Goal: Information Seeking & Learning: Learn about a topic

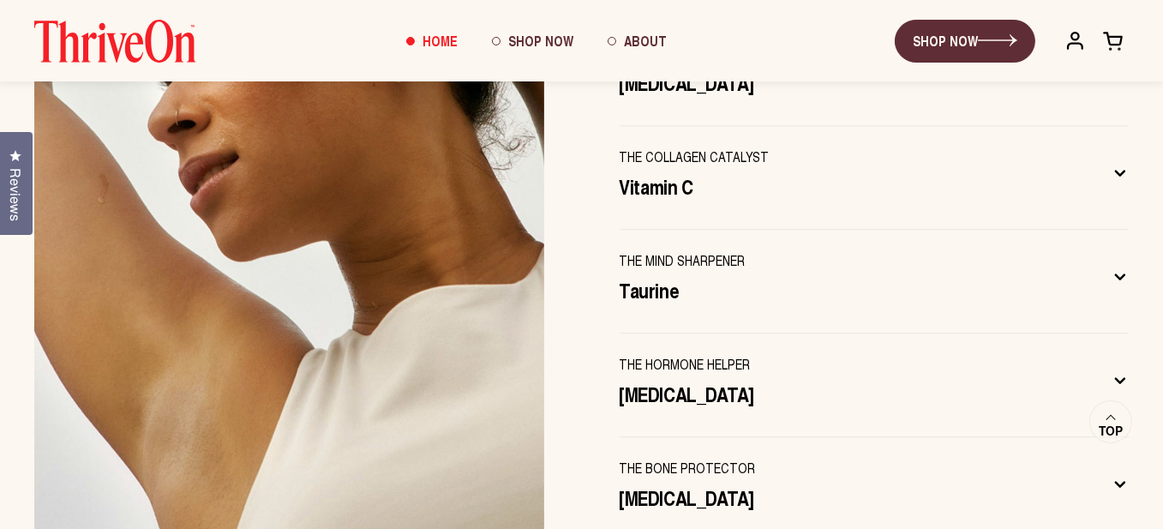
scroll to position [5483, 0]
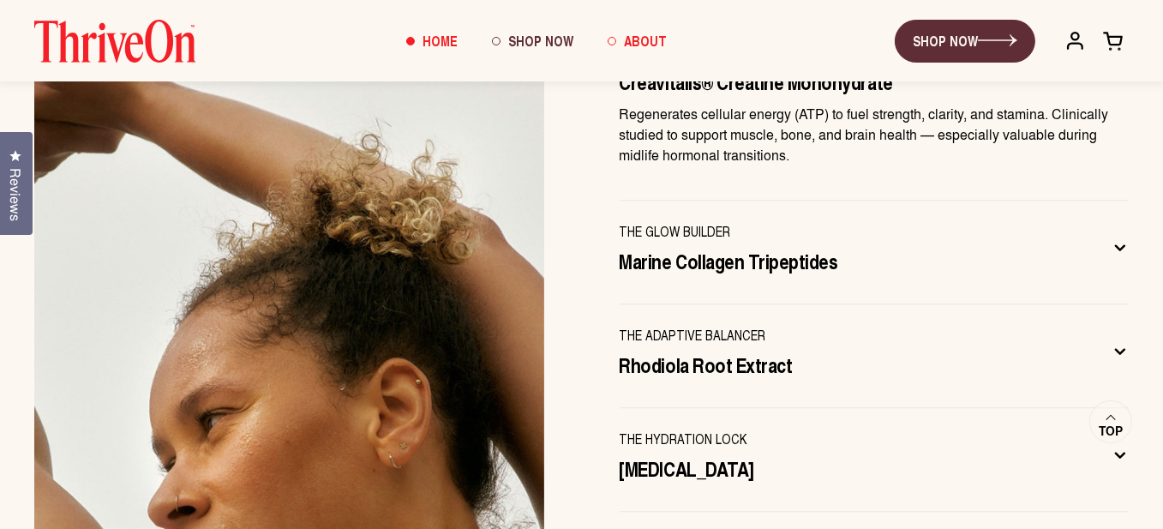
click at [641, 35] on span "About" at bounding box center [645, 41] width 43 height 20
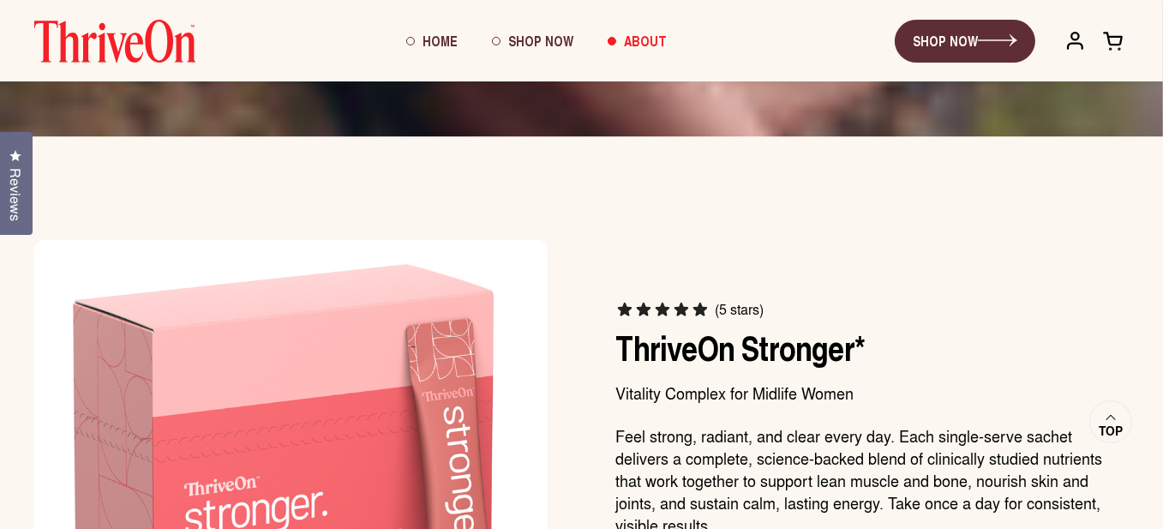
scroll to position [4768, 0]
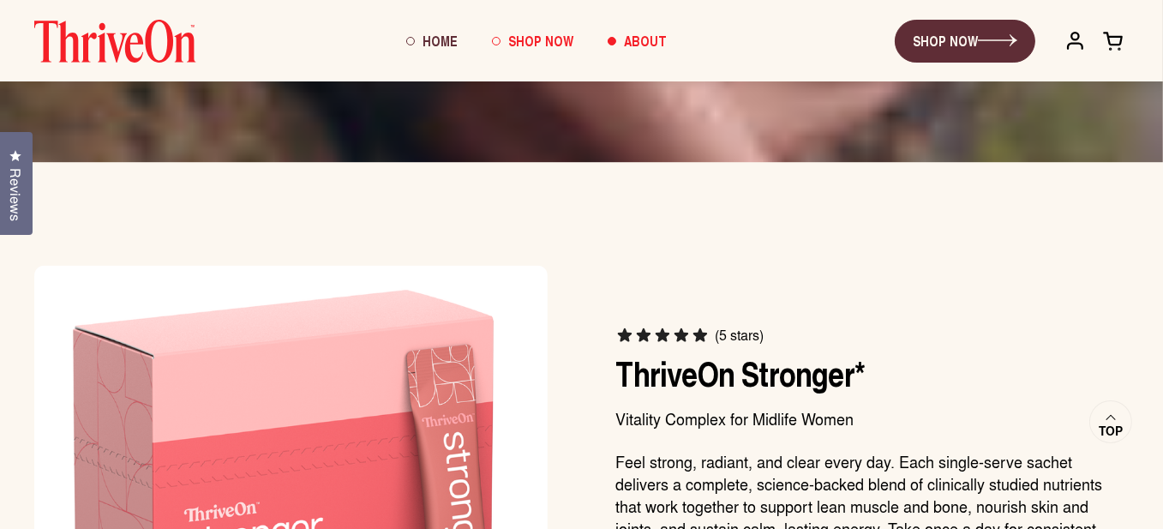
click at [550, 39] on span "Shop Now" at bounding box center [540, 41] width 65 height 20
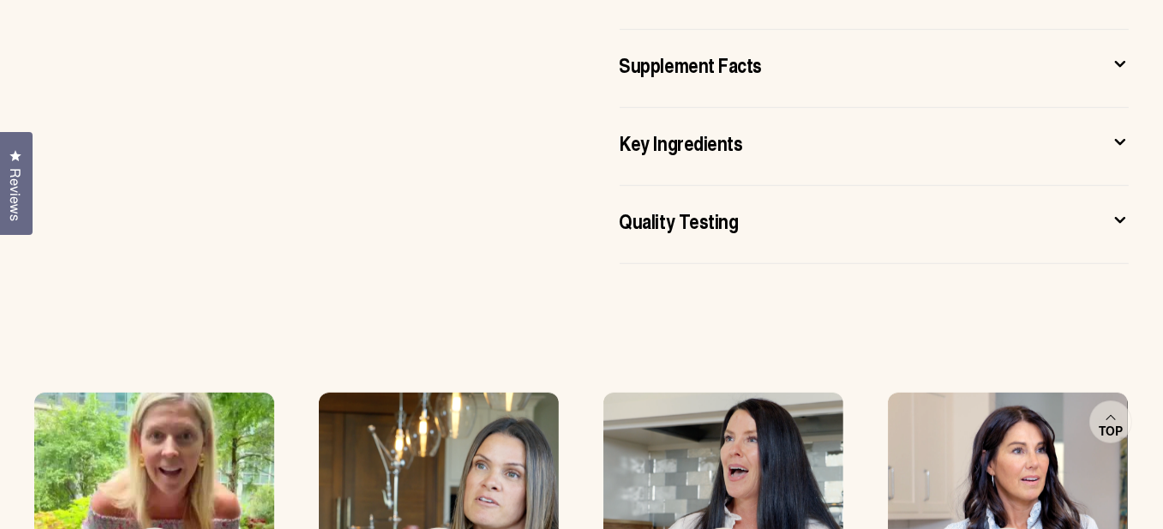
scroll to position [1285, 0]
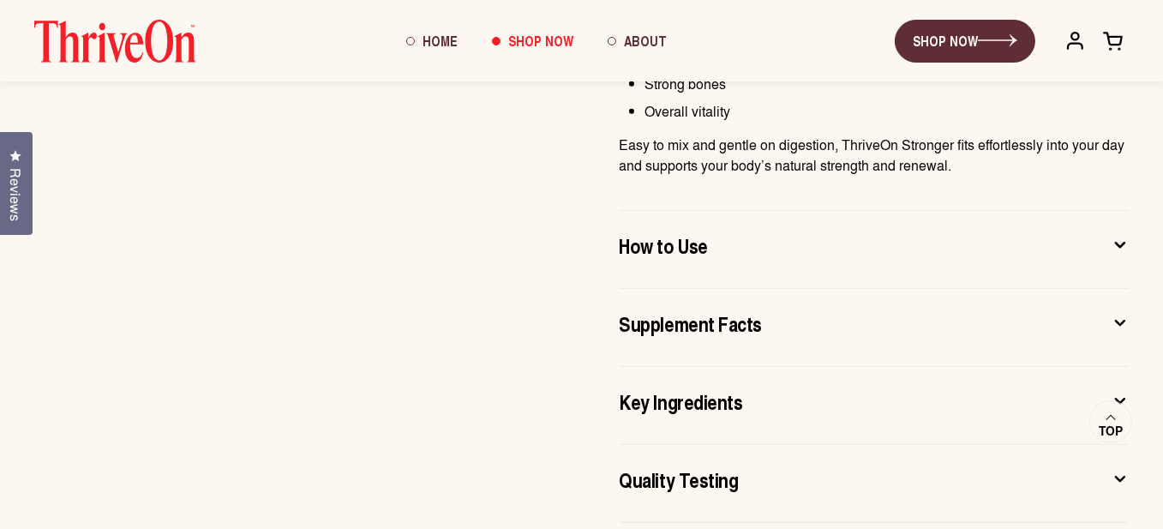
click at [1090, 219] on css-accordion-collapsible "How to Use Mix one sachet with 8 to 12 oz of cold water, juice, or your favorit…" at bounding box center [874, 250] width 510 height 78
click at [1088, 236] on div "How to Use" at bounding box center [860, 244] width 482 height 27
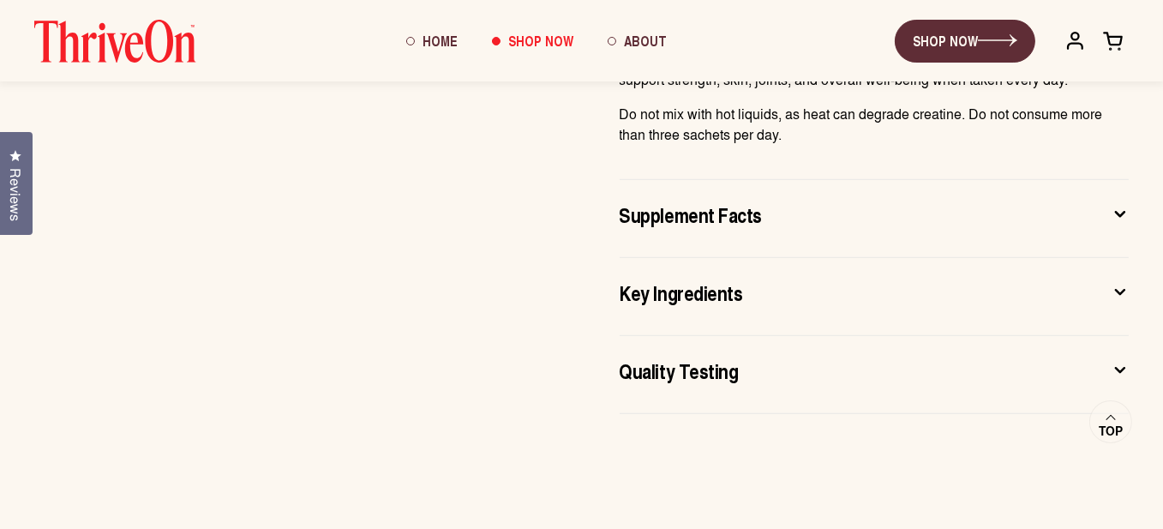
click at [1082, 248] on css-accordion-collapsible "Supplement Facts Other Ingredients: tapioca fiber, citric acid, natural flavors…" at bounding box center [874, 219] width 510 height 78
click at [1122, 219] on icon at bounding box center [1119, 214] width 17 height 18
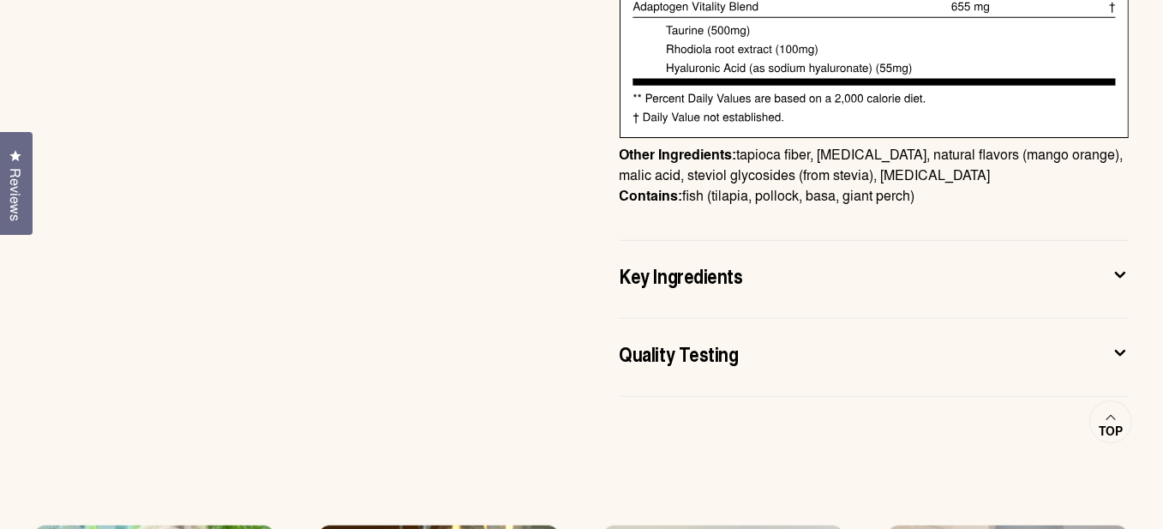
scroll to position [1714, 0]
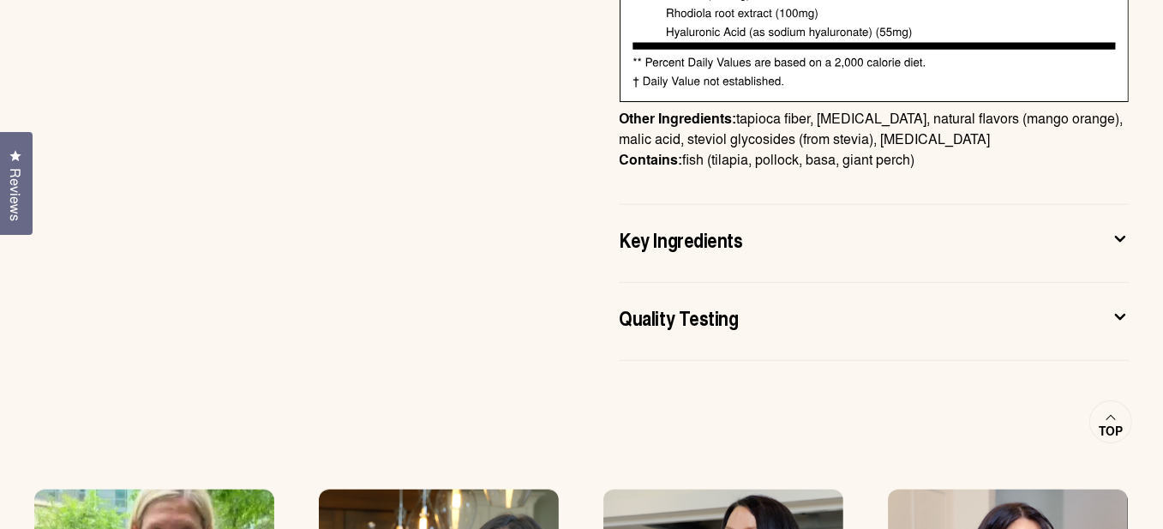
click at [1122, 239] on icon at bounding box center [1119, 238] width 9 height 4
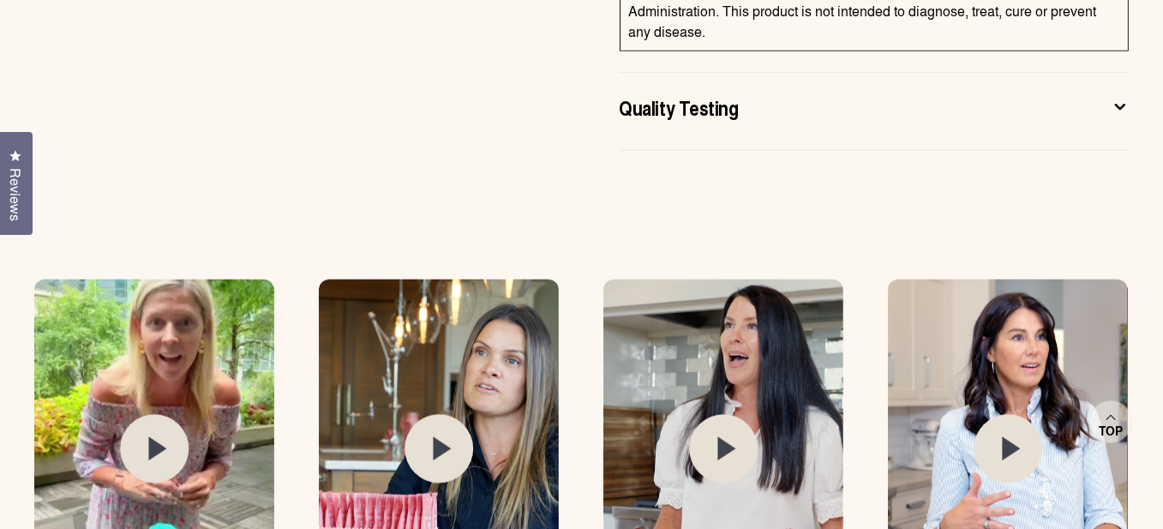
scroll to position [1799, 0]
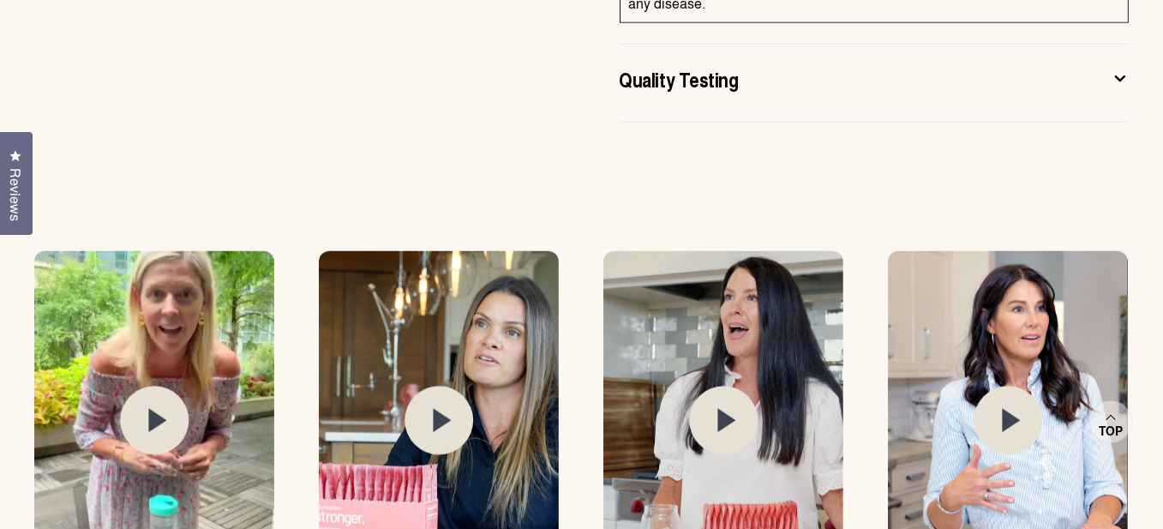
click at [1118, 69] on icon at bounding box center [1119, 78] width 17 height 18
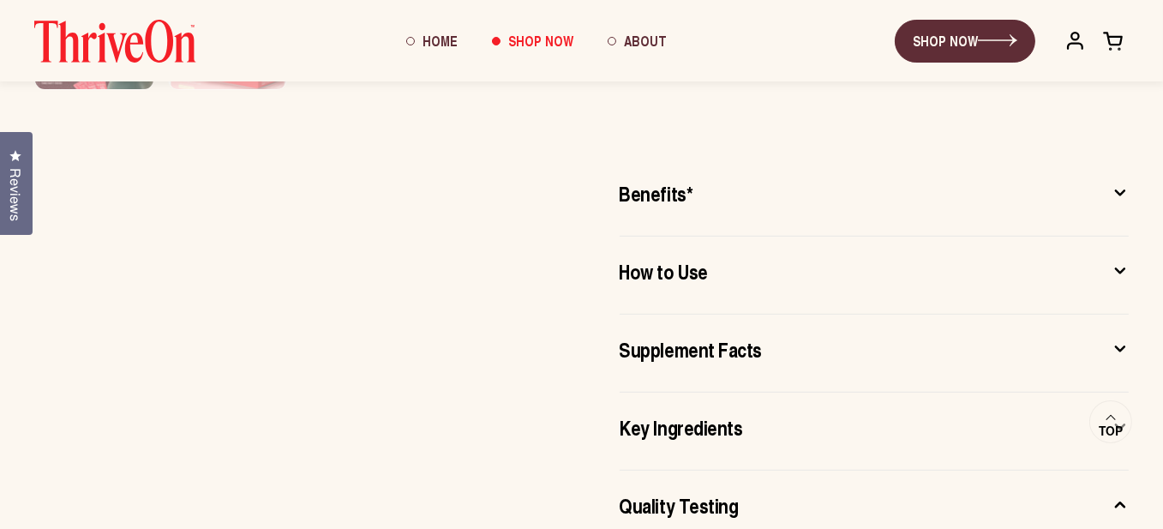
scroll to position [843, 0]
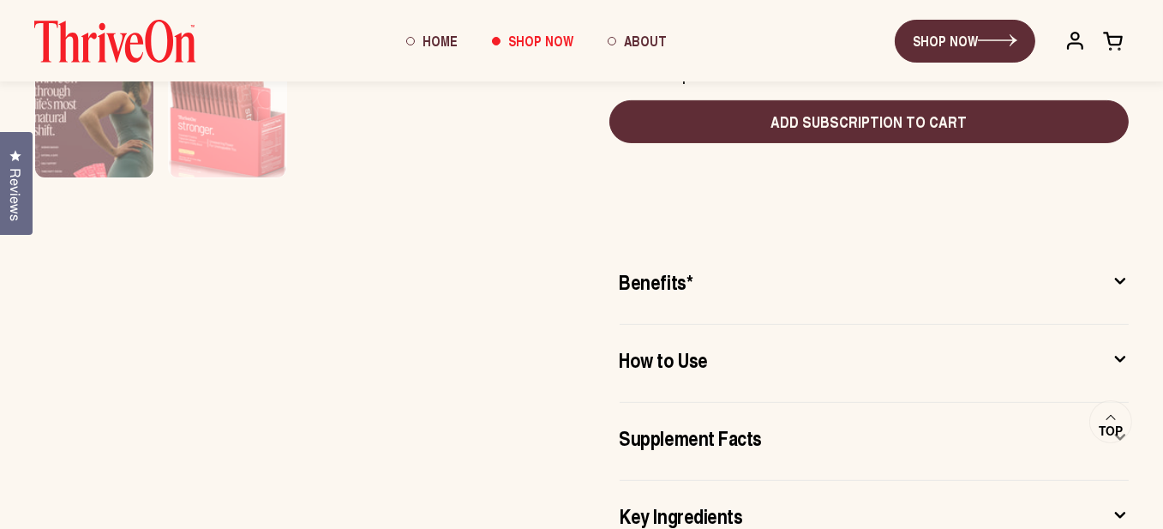
click at [1121, 285] on icon at bounding box center [1119, 281] width 17 height 18
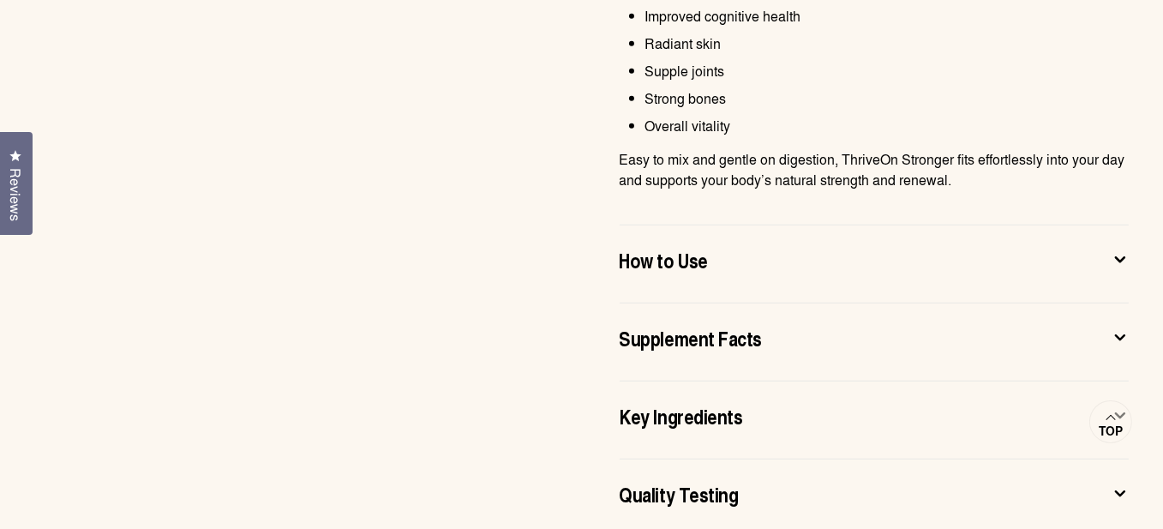
scroll to position [1271, 0]
click at [1115, 258] on icon at bounding box center [1119, 258] width 17 height 18
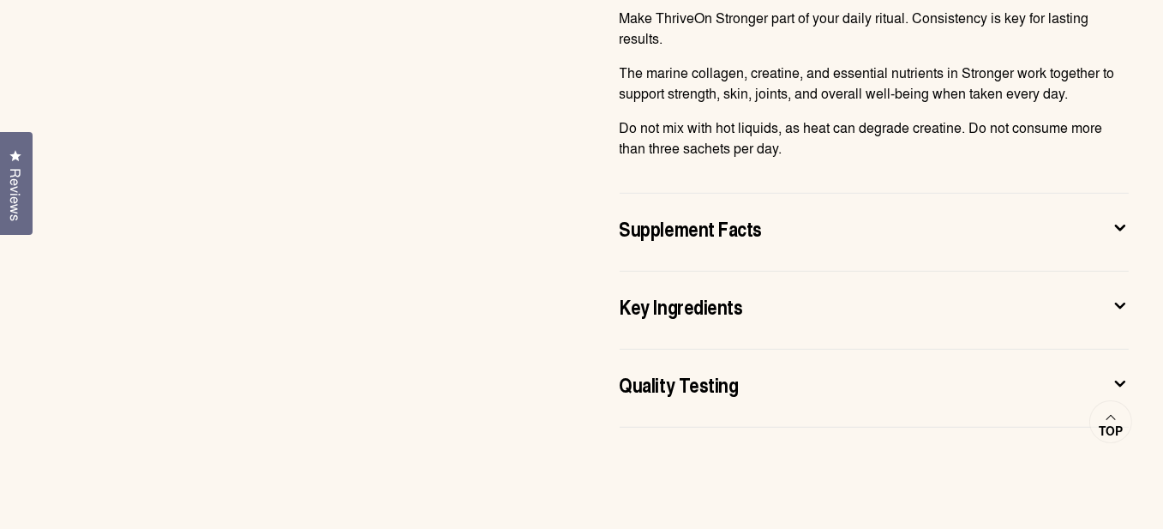
click at [1123, 227] on icon at bounding box center [1119, 227] width 17 height 18
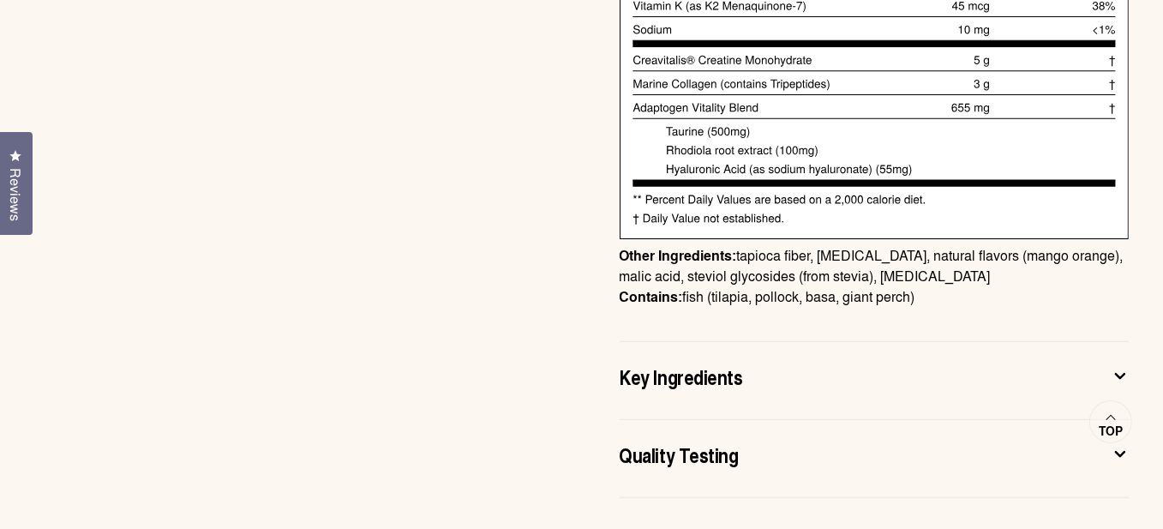
scroll to position [1614, 0]
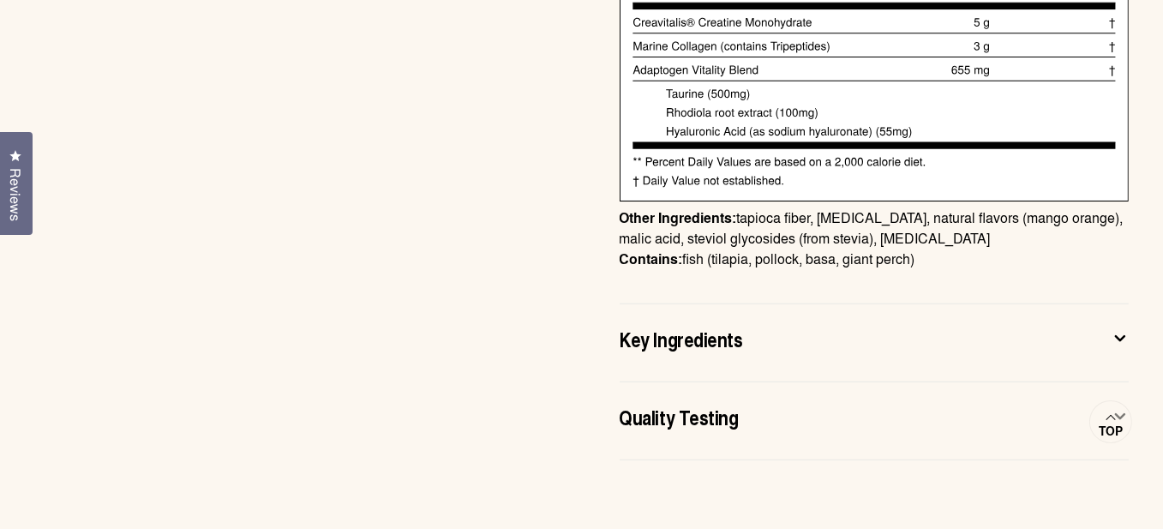
click at [1122, 337] on icon at bounding box center [1119, 338] width 9 height 4
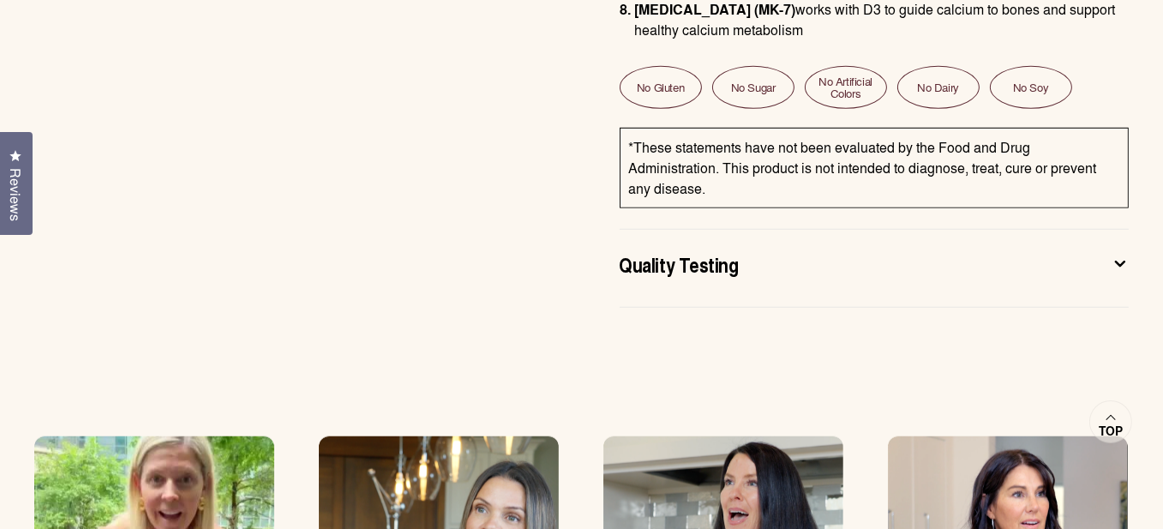
click at [1115, 254] on icon at bounding box center [1119, 263] width 17 height 18
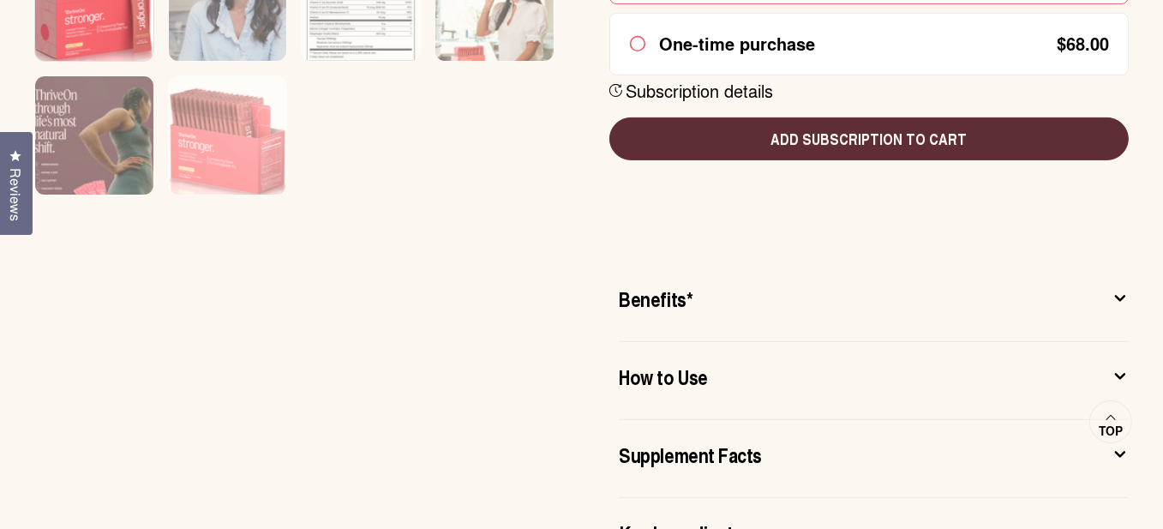
scroll to position [843, 0]
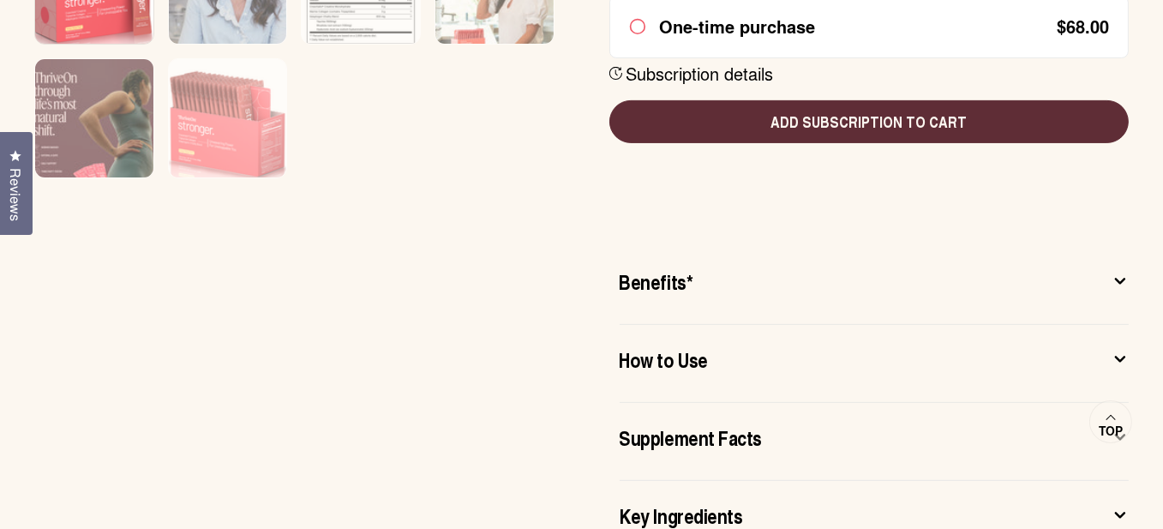
click at [1118, 282] on icon at bounding box center [1119, 281] width 9 height 4
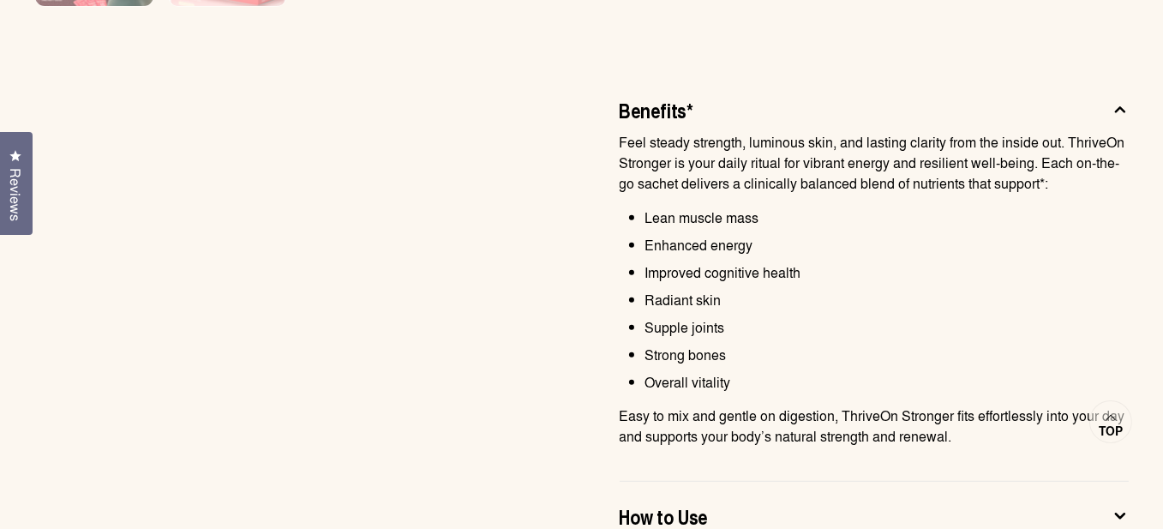
scroll to position [1100, 0]
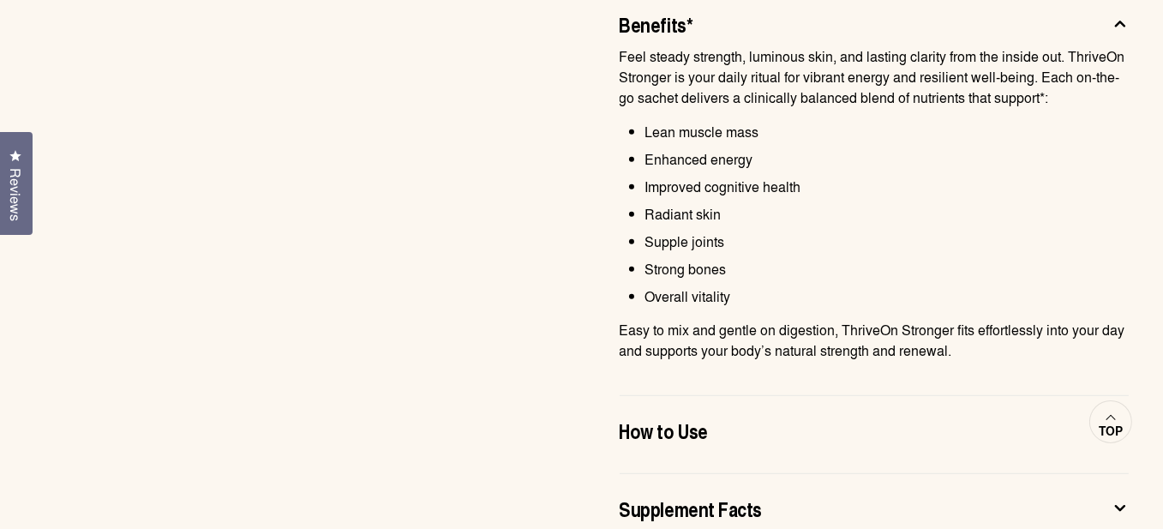
click at [1102, 423] on span "Top" at bounding box center [1110, 430] width 24 height 15
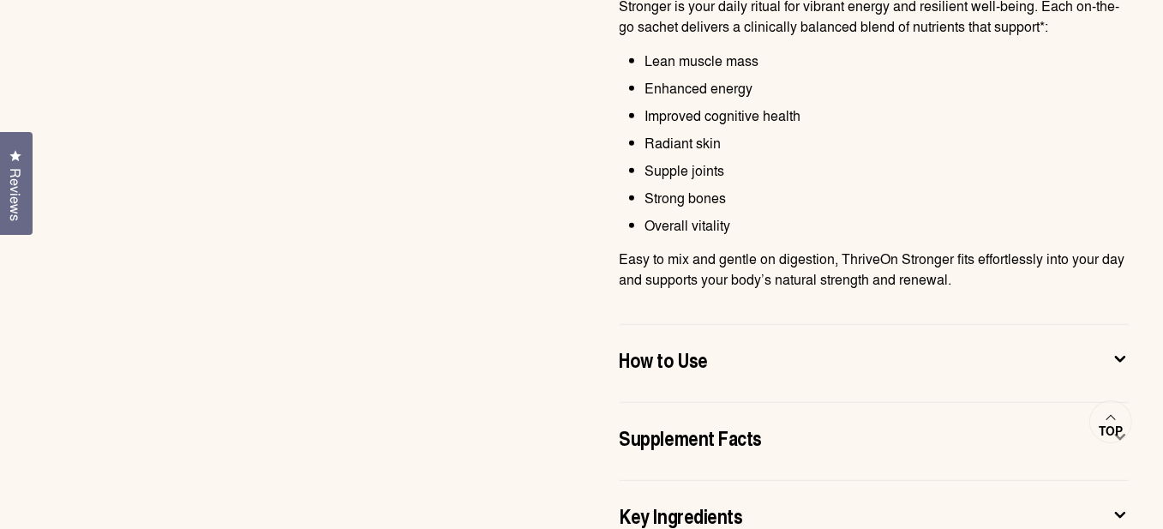
scroll to position [1199, 0]
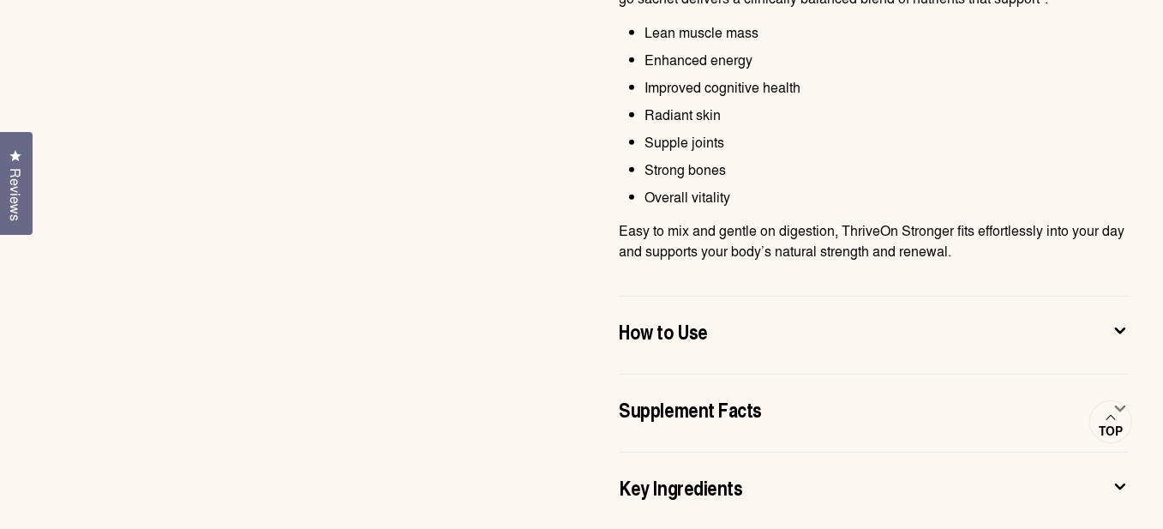
click at [1115, 326] on icon at bounding box center [1119, 330] width 17 height 18
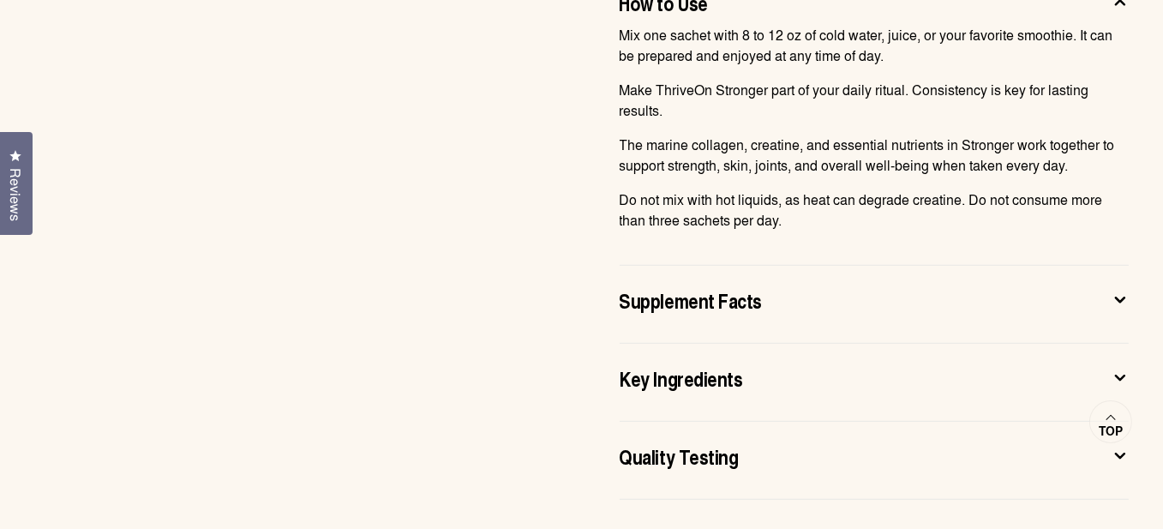
click at [1119, 296] on icon at bounding box center [1119, 299] width 17 height 18
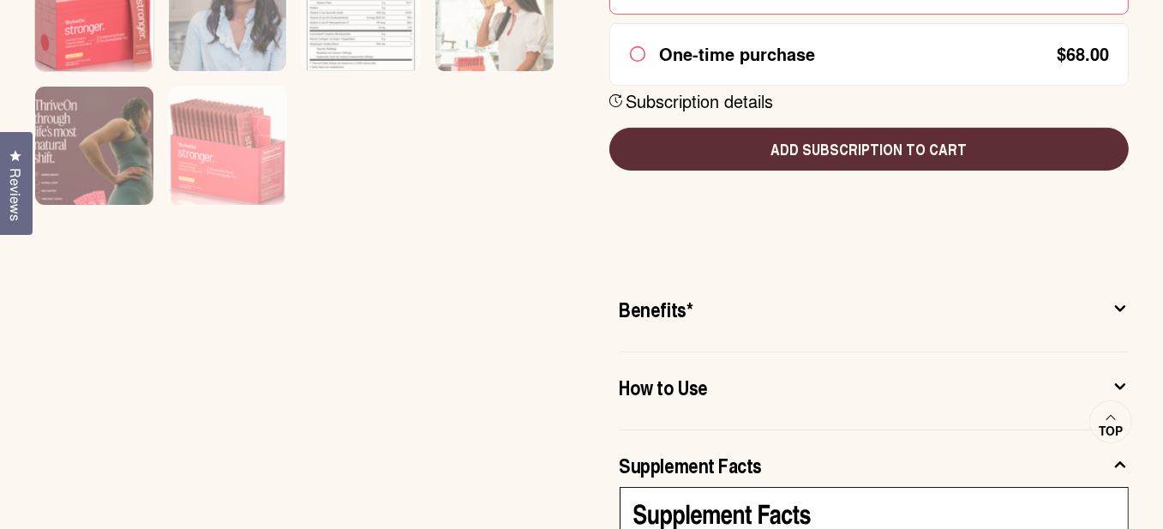
scroll to position [857, 0]
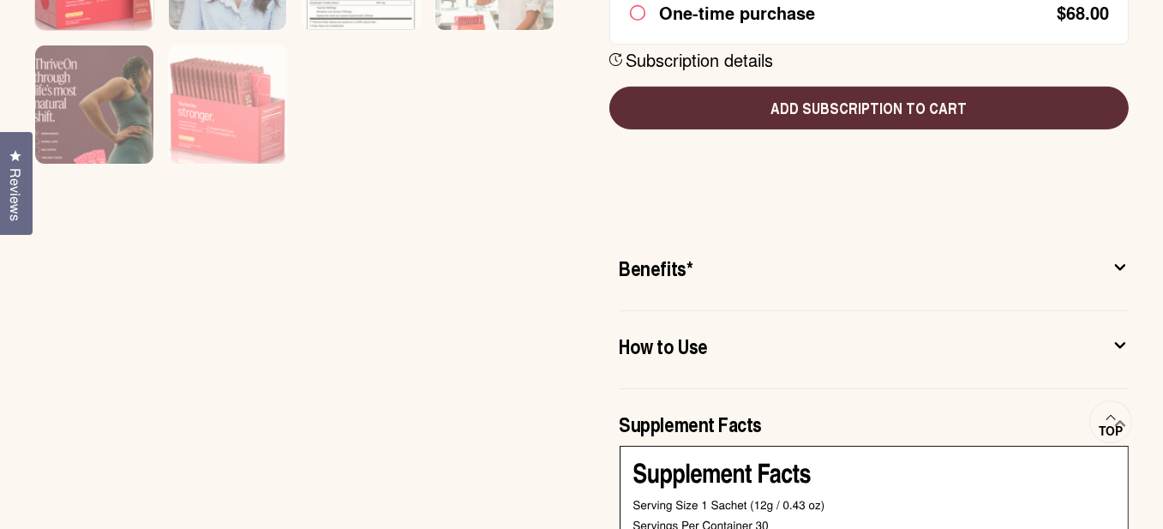
click at [1117, 262] on icon at bounding box center [1119, 267] width 17 height 18
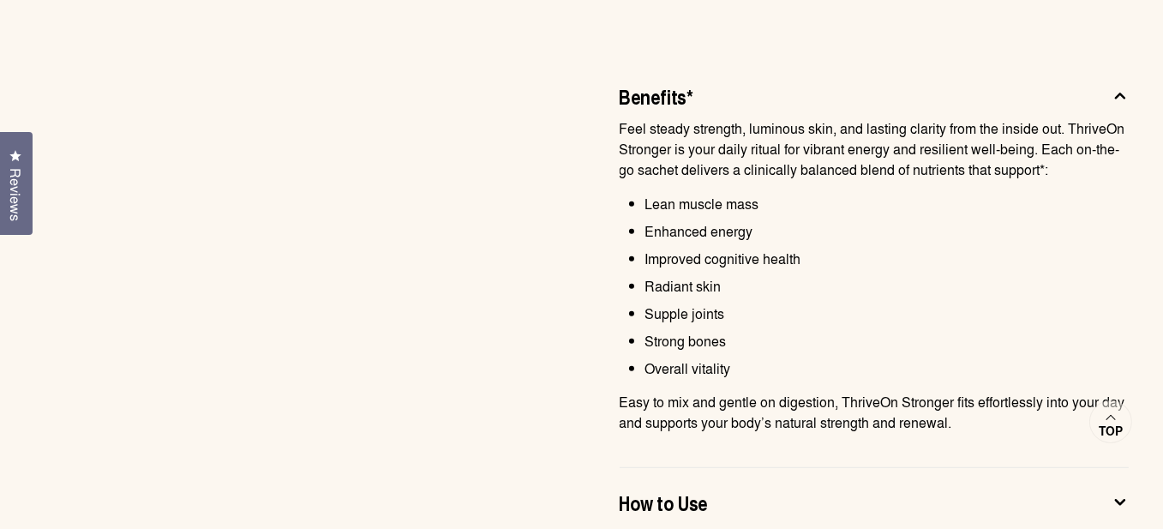
scroll to position [1114, 0]
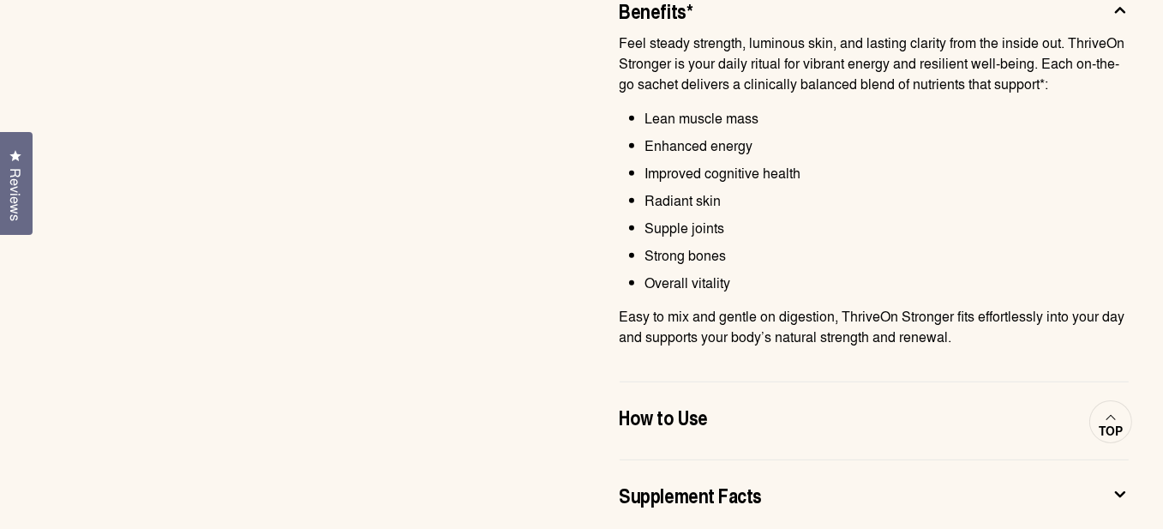
click at [1107, 421] on span at bounding box center [1110, 415] width 10 height 22
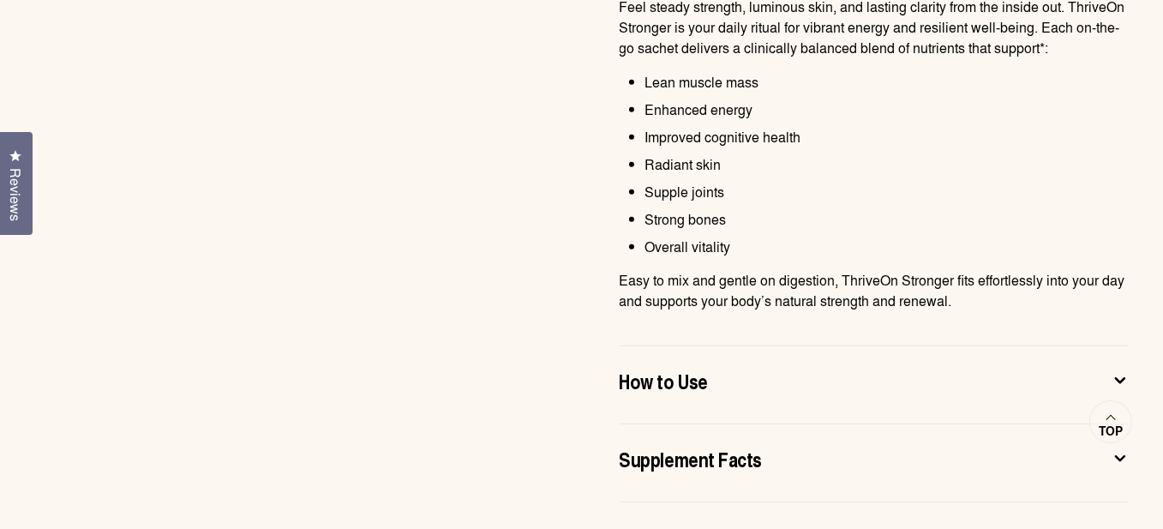
scroll to position [1199, 0]
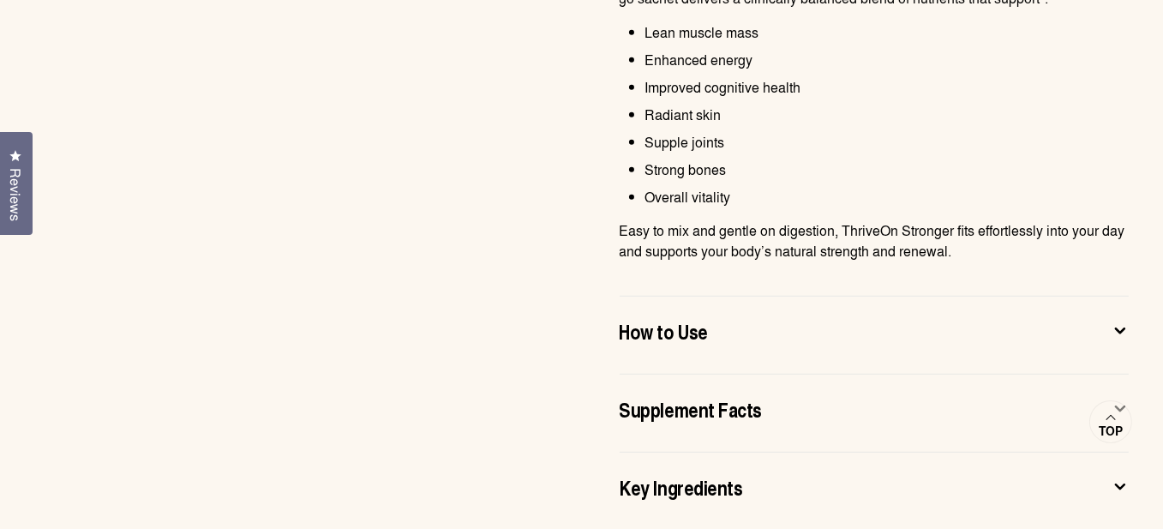
click at [1119, 328] on icon at bounding box center [1119, 330] width 17 height 18
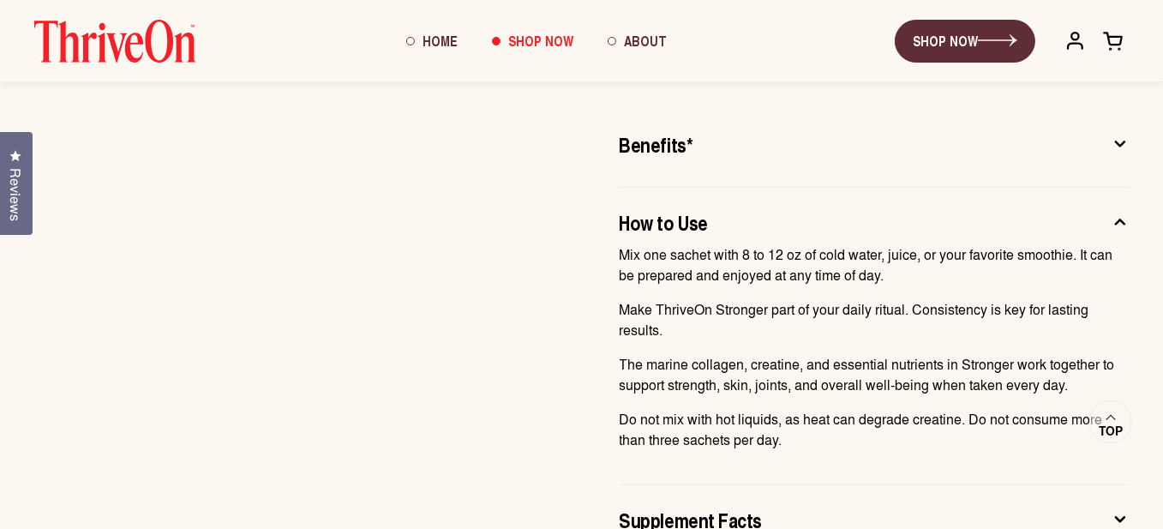
scroll to position [942, 0]
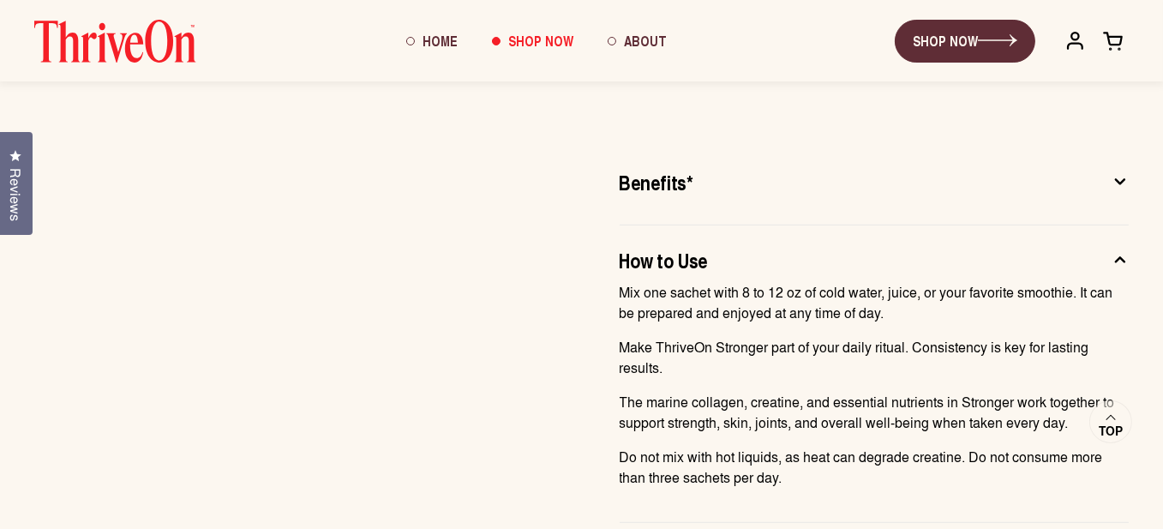
drag, startPoint x: 1122, startPoint y: 178, endPoint x: 1111, endPoint y: 179, distance: 11.2
click at [1121, 178] on icon at bounding box center [1119, 181] width 17 height 18
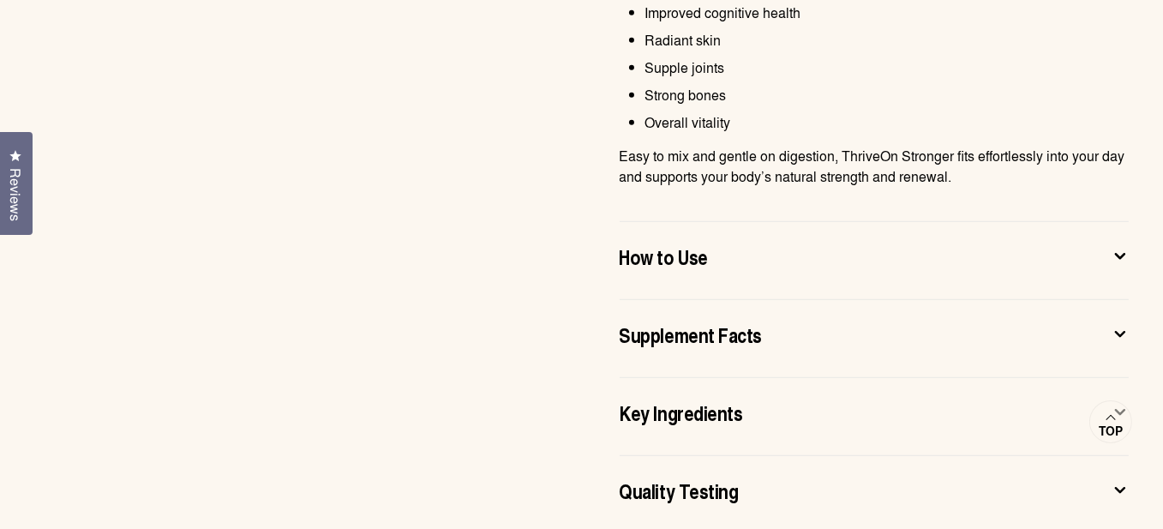
scroll to position [1302, 0]
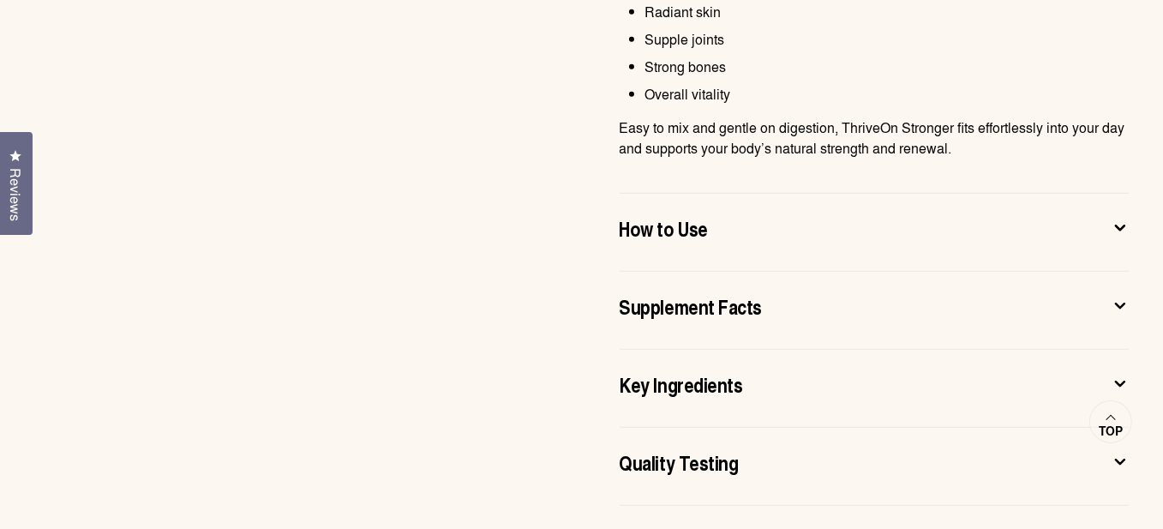
click at [1119, 228] on icon at bounding box center [1119, 228] width 9 height 4
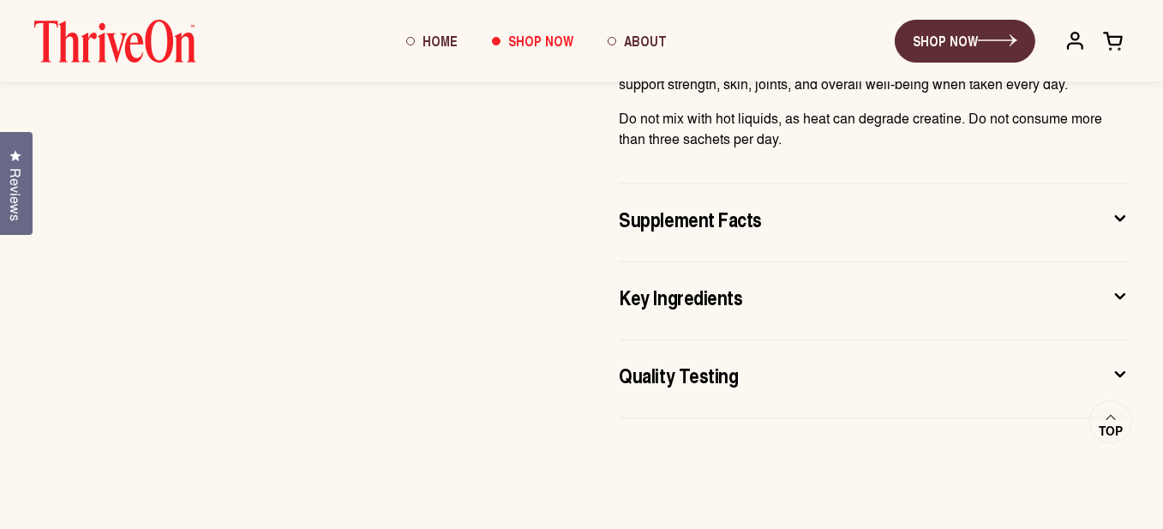
scroll to position [1194, 0]
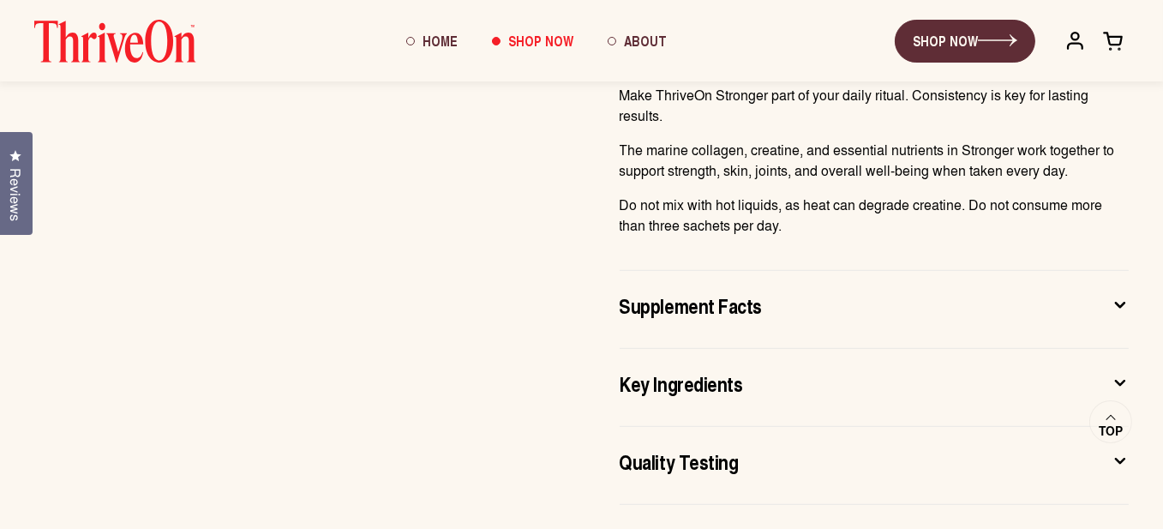
click at [1033, 303] on div "Supplement Facts" at bounding box center [860, 304] width 482 height 27
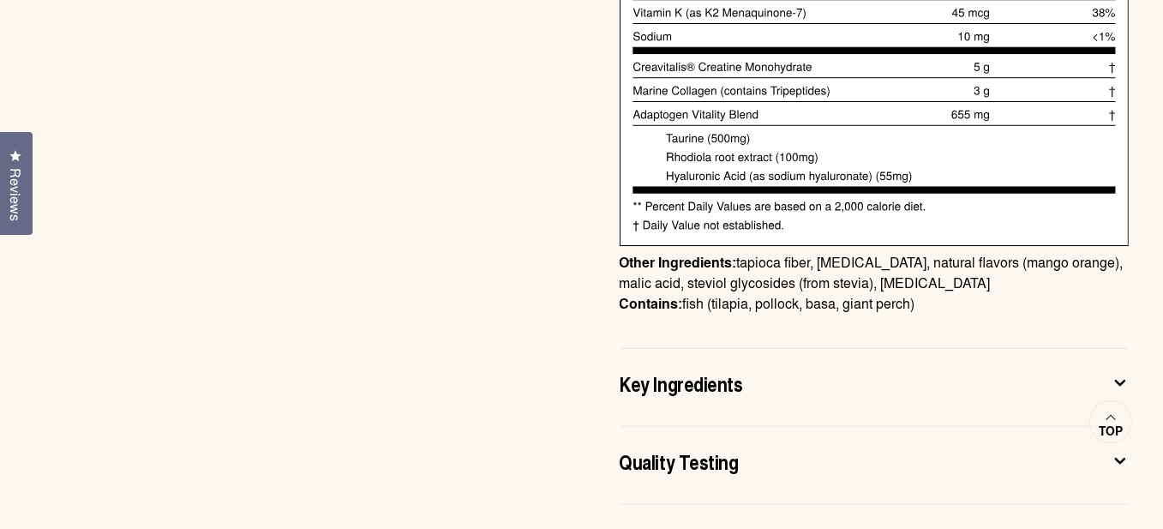
scroll to position [1655, 0]
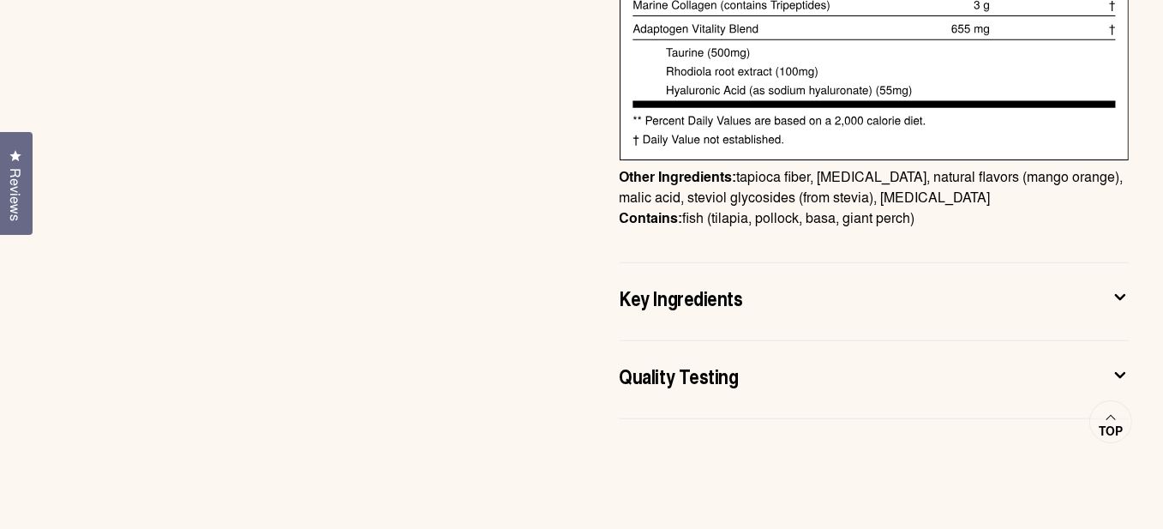
click at [1106, 288] on button "Key Ingredients" at bounding box center [874, 302] width 510 height 36
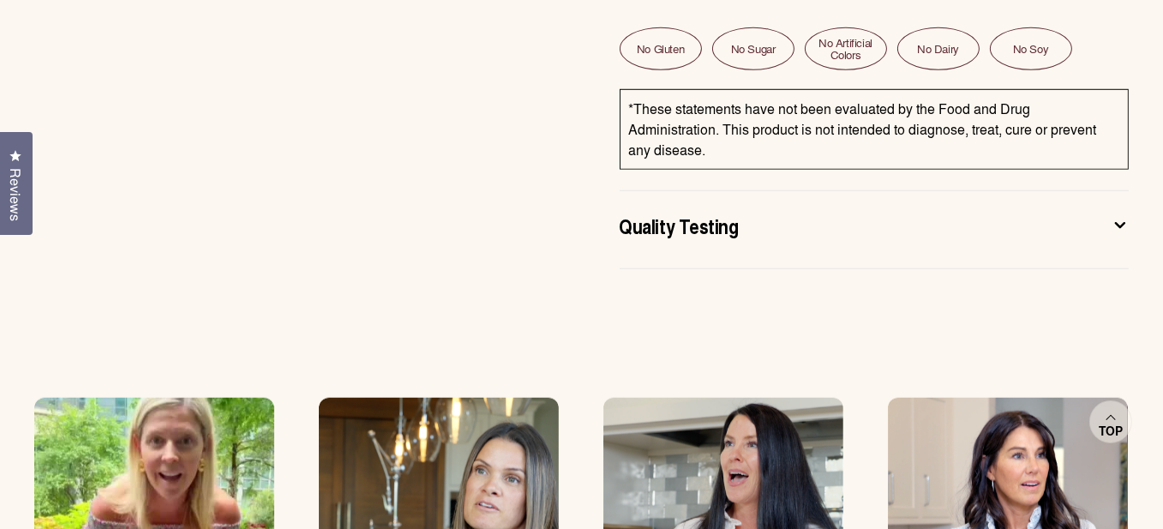
scroll to position [1658, 0]
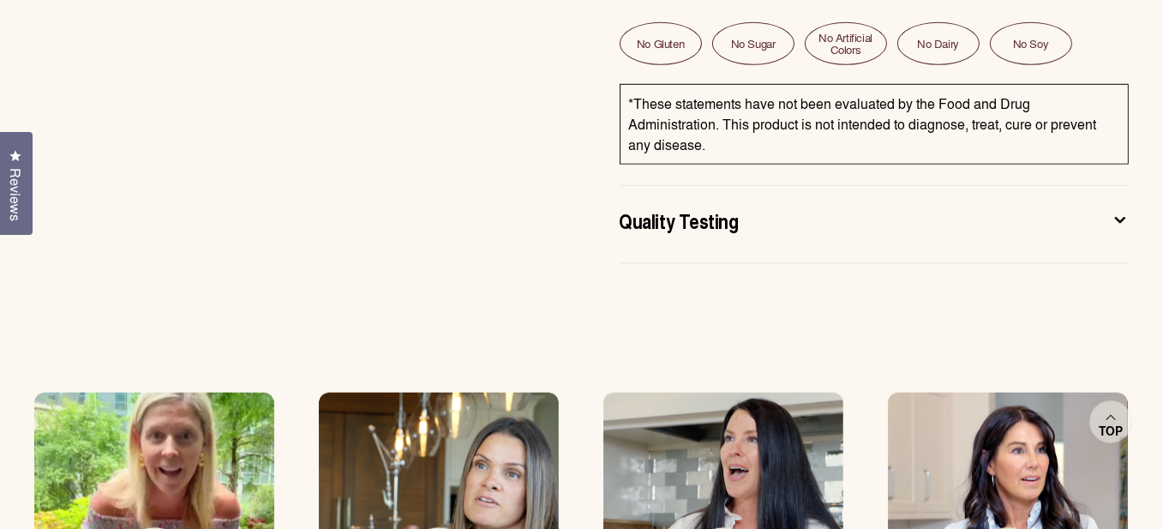
click at [1120, 211] on icon at bounding box center [1119, 220] width 17 height 18
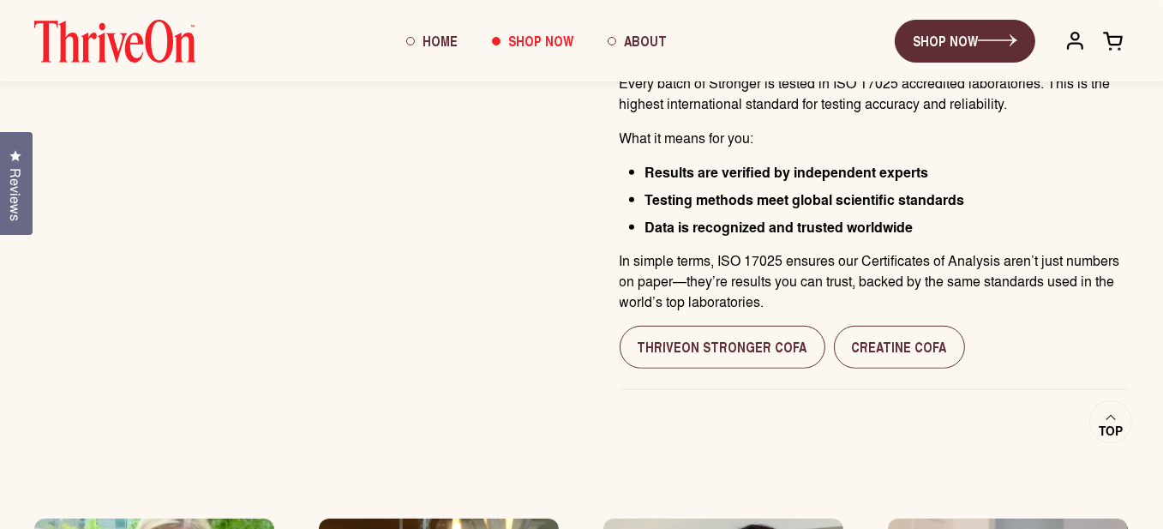
scroll to position [1357, 0]
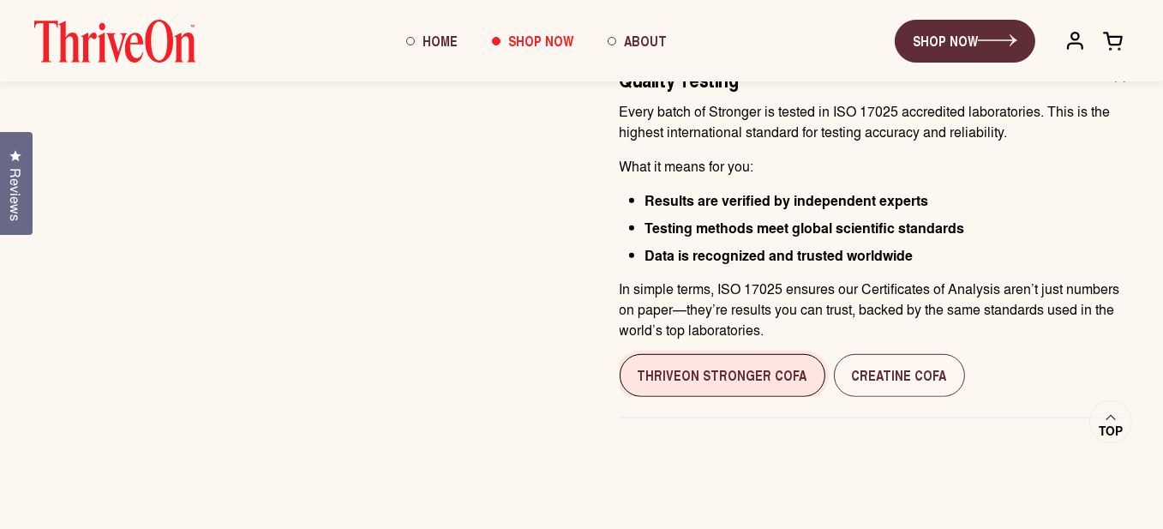
click at [728, 382] on link "ThriveOn Stronger cofa" at bounding box center [722, 375] width 206 height 43
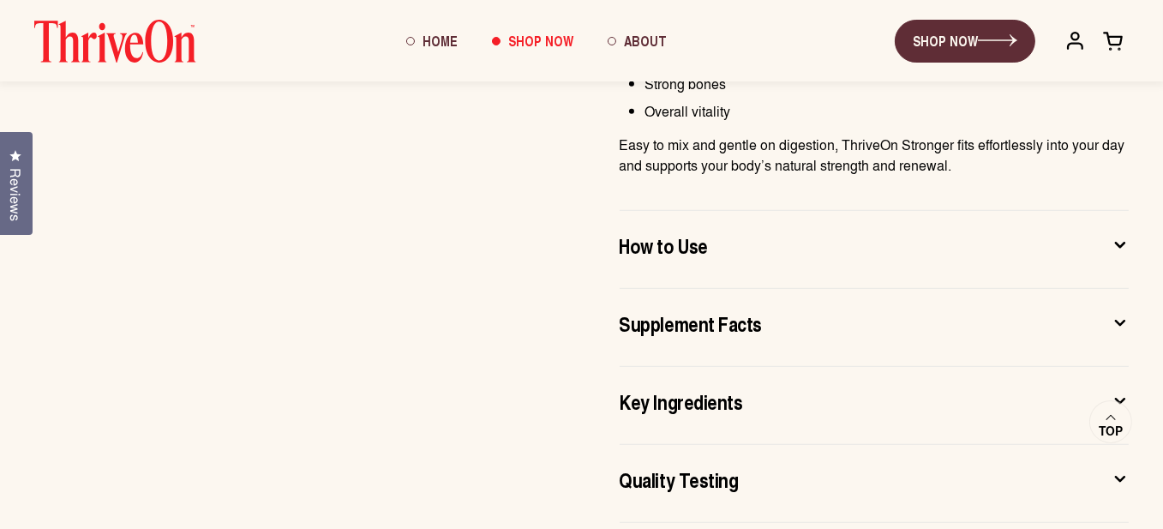
scroll to position [1528, 0]
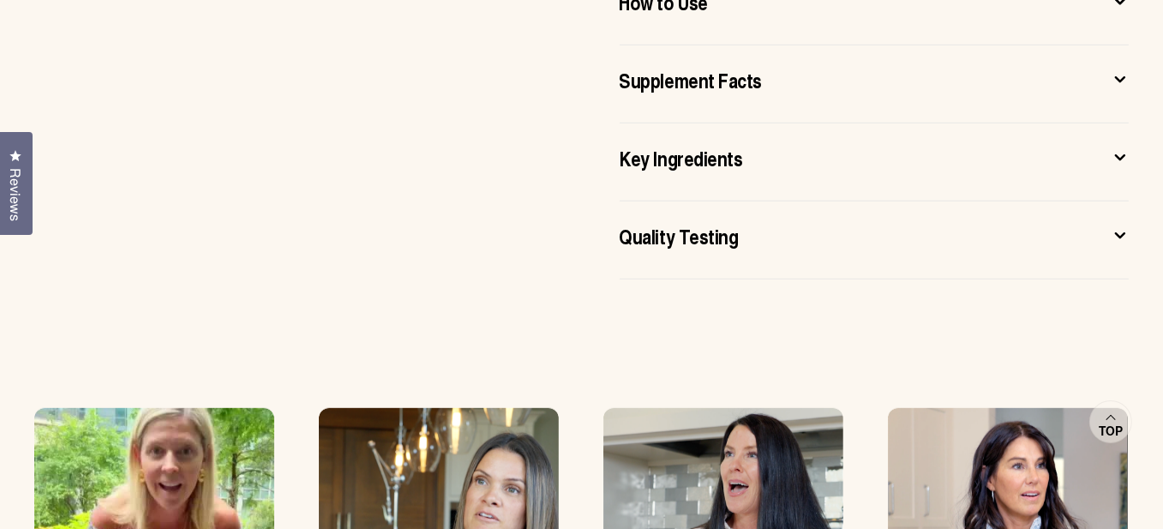
click at [872, 243] on div "Quality Testing" at bounding box center [860, 235] width 482 height 27
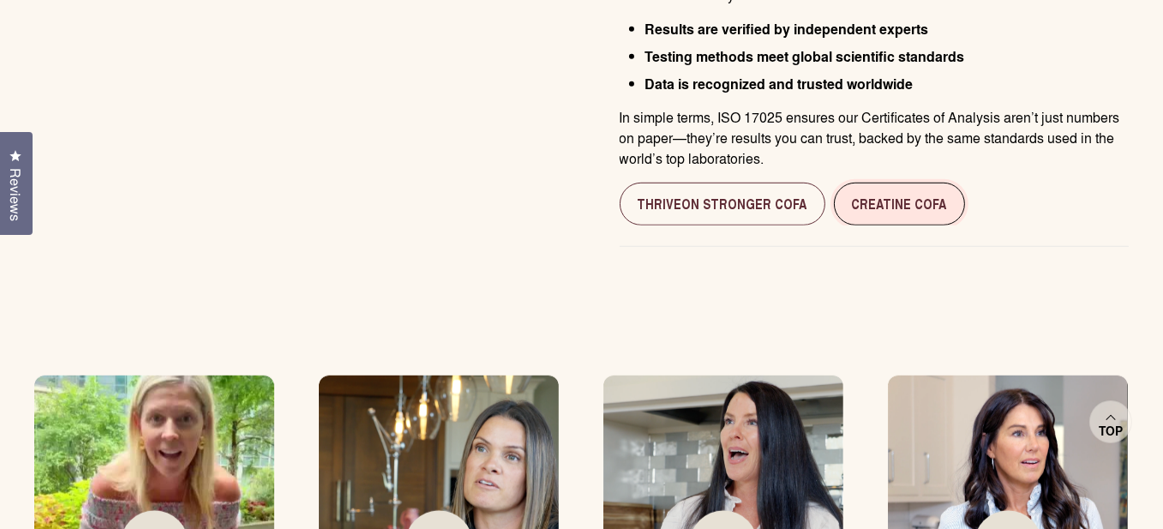
click at [888, 196] on link "Creatine CofA" at bounding box center [899, 203] width 131 height 43
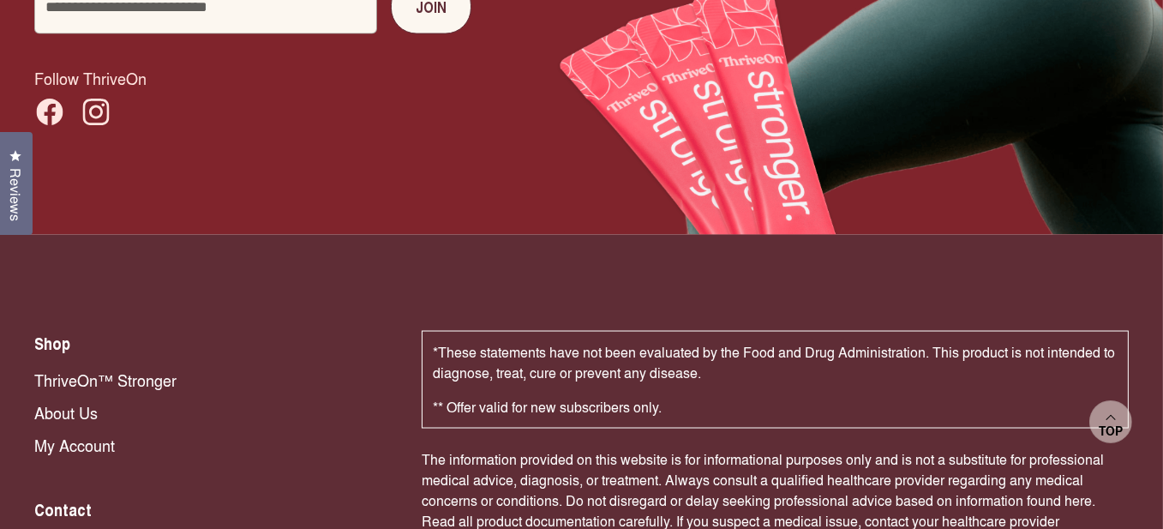
scroll to position [3675, 0]
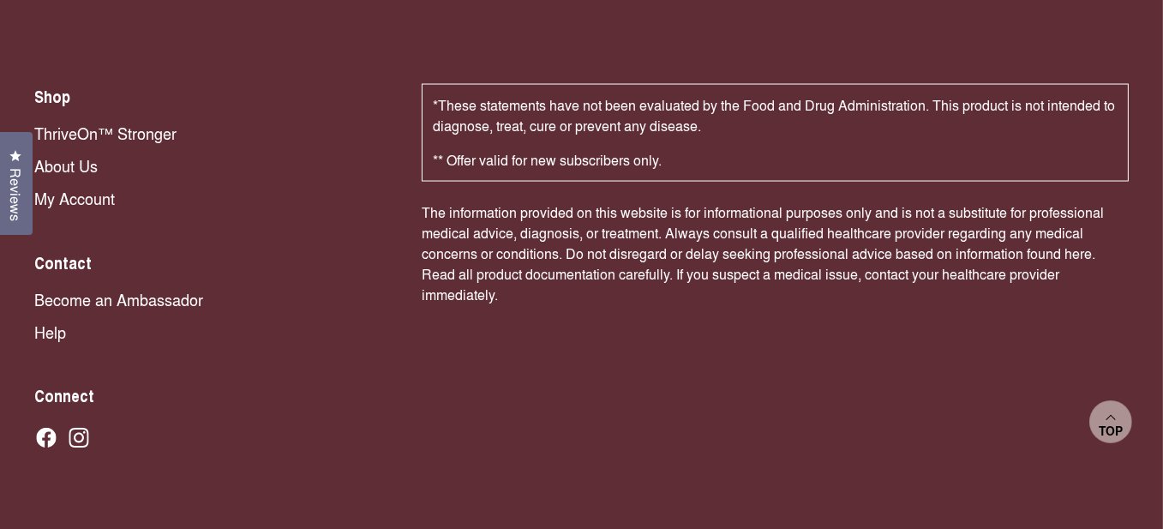
click at [45, 436] on icon at bounding box center [46, 438] width 21 height 21
click at [79, 438] on icon at bounding box center [79, 438] width 21 height 21
